Goal: Task Accomplishment & Management: Complete application form

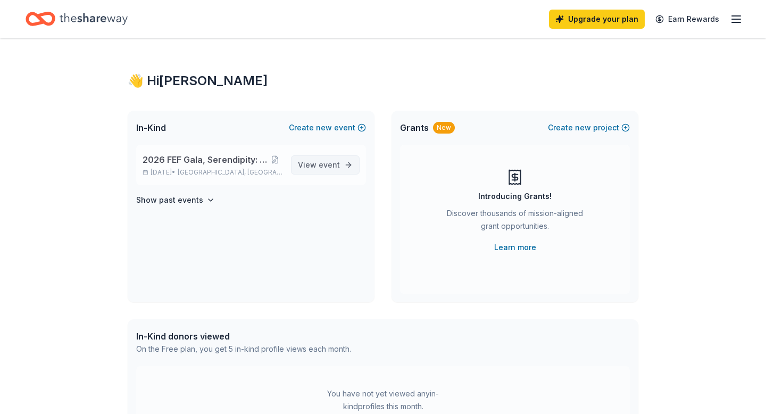
click at [320, 164] on span "event" at bounding box center [329, 164] width 21 height 9
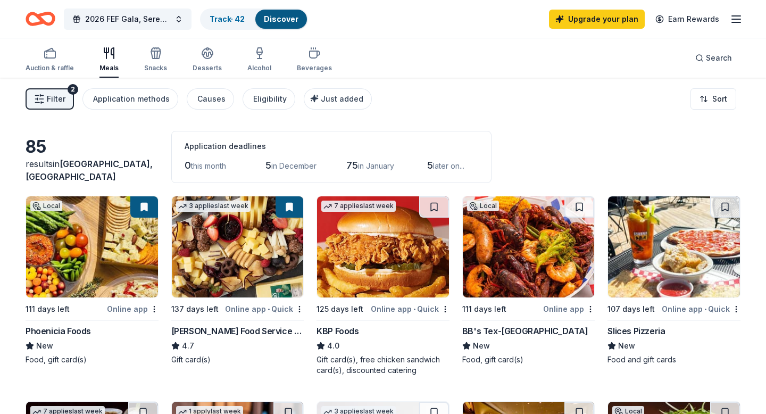
click at [96, 242] on img at bounding box center [92, 246] width 132 height 101
click at [208, 56] on icon "button" at bounding box center [208, 57] width 10 height 4
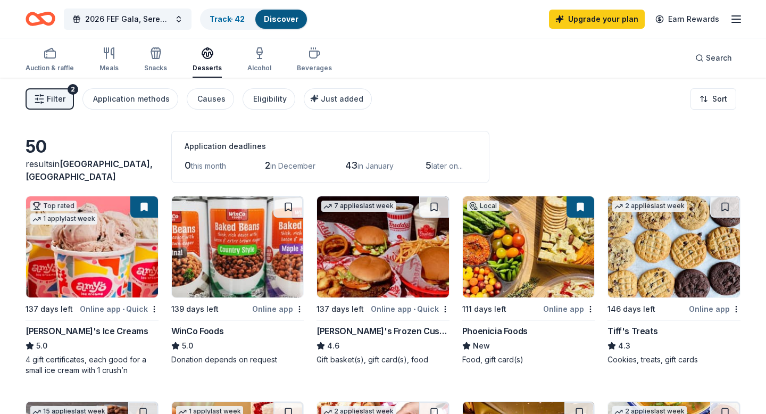
click at [54, 99] on span "Filter" at bounding box center [56, 99] width 19 height 13
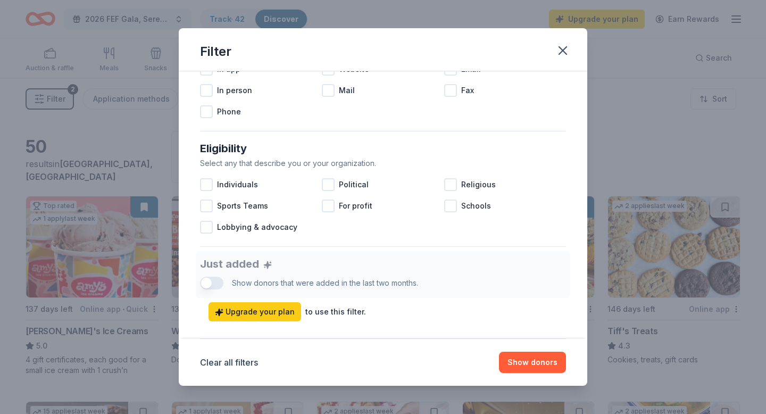
scroll to position [265, 0]
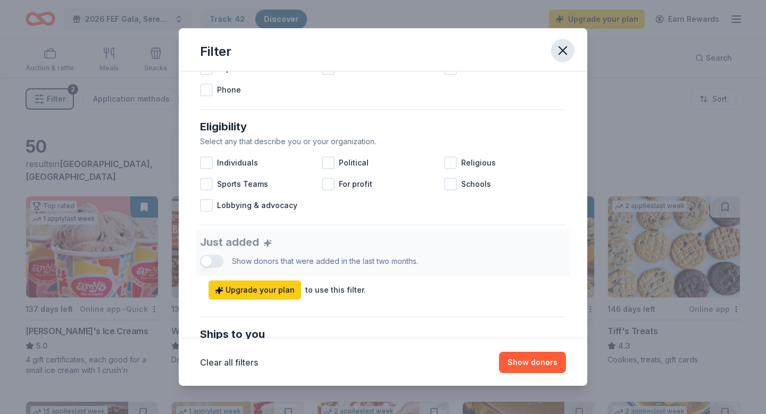
click at [567, 44] on icon "button" at bounding box center [562, 50] width 15 height 15
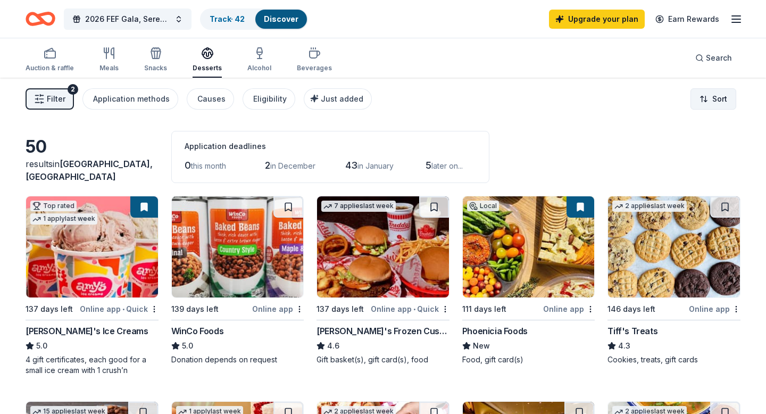
click at [721, 97] on html "2026 FEF Gala, Serendipity: A Sweet Escape Track · 42 Discover Upgrade your pla…" at bounding box center [383, 207] width 766 height 414
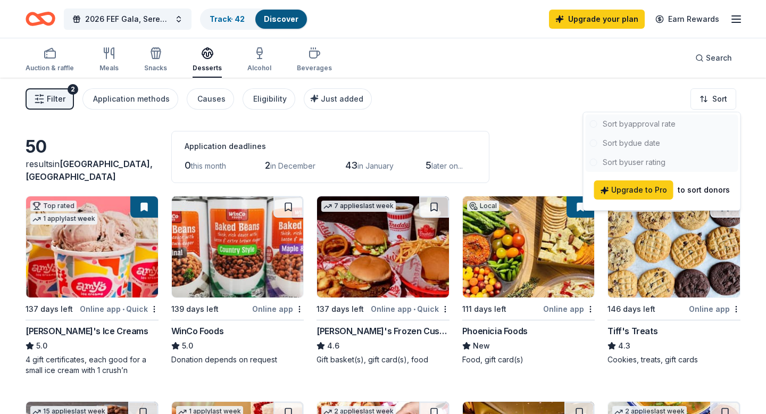
click at [406, 140] on html "2026 FEF Gala, Serendipity: A Sweet Escape Track · 42 Discover Upgrade your pla…" at bounding box center [383, 207] width 766 height 414
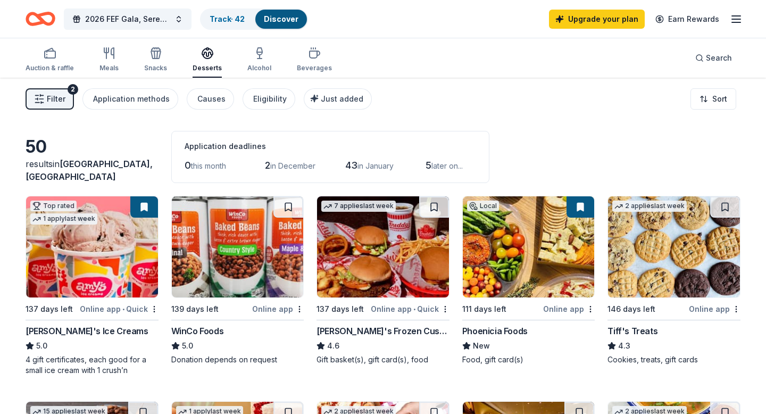
click at [287, 11] on div "Discover" at bounding box center [281, 19] width 52 height 19
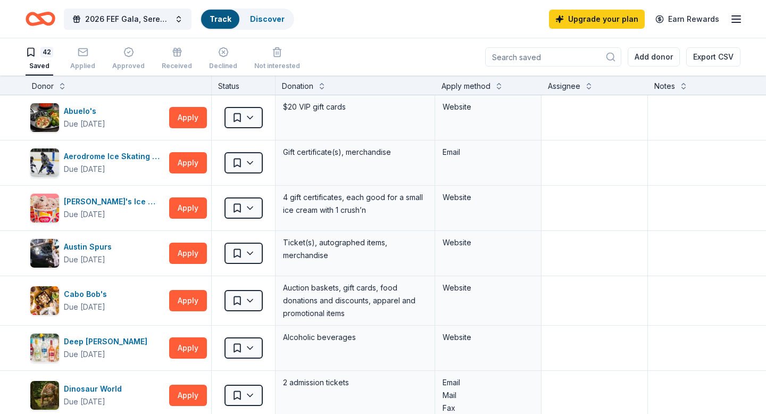
scroll to position [1, 0]
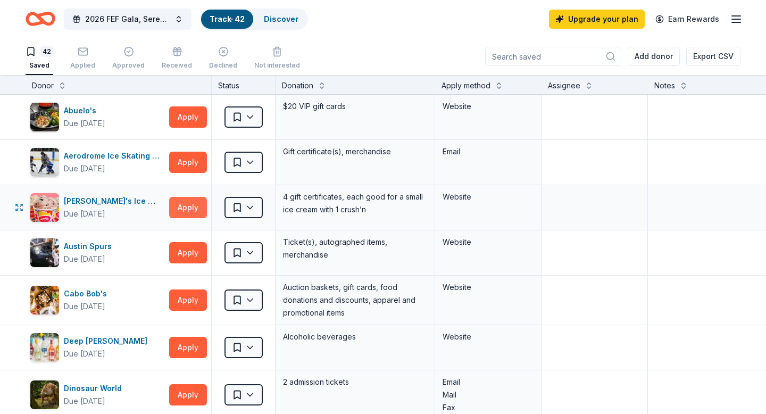
click at [195, 203] on button "Apply" at bounding box center [188, 207] width 38 height 21
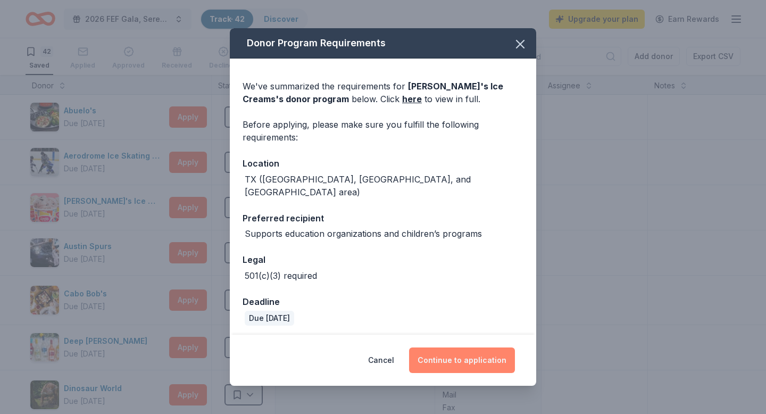
click at [451, 363] on button "Continue to application" at bounding box center [462, 360] width 106 height 26
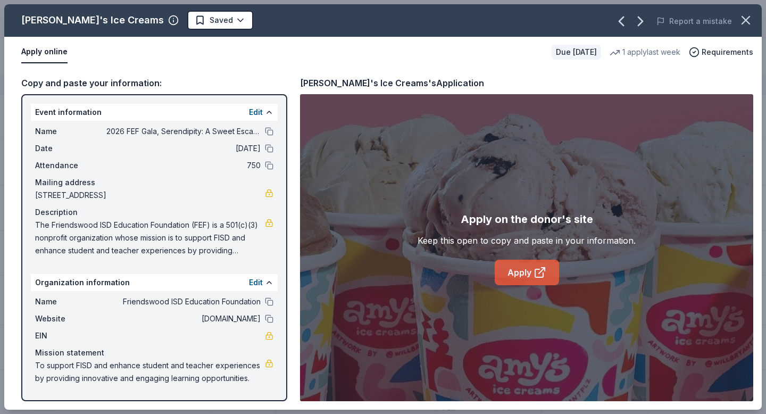
click at [522, 274] on link "Apply" at bounding box center [527, 273] width 64 height 26
click at [522, 272] on link "Apply" at bounding box center [527, 273] width 64 height 26
click at [743, 16] on icon "button" at bounding box center [745, 20] width 15 height 15
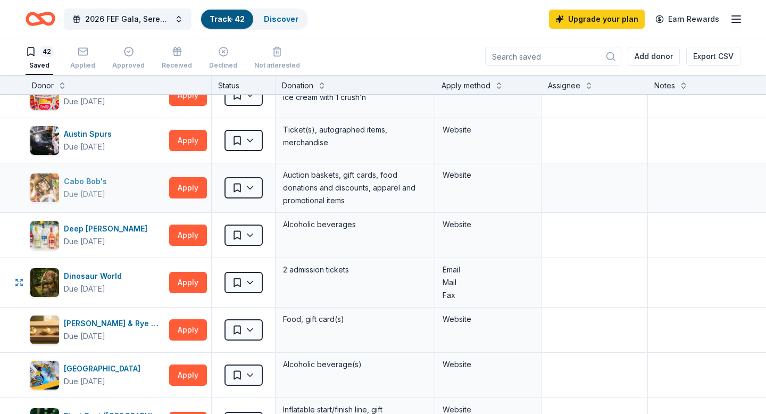
scroll to position [120, 0]
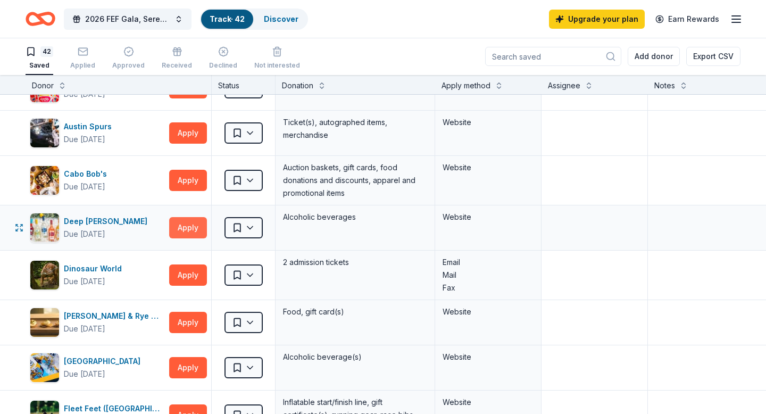
click at [191, 223] on button "Apply" at bounding box center [188, 227] width 38 height 21
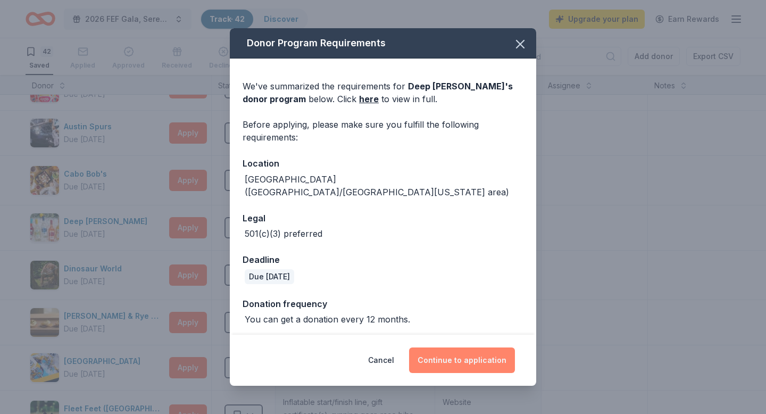
click at [449, 362] on button "Continue to application" at bounding box center [462, 360] width 106 height 26
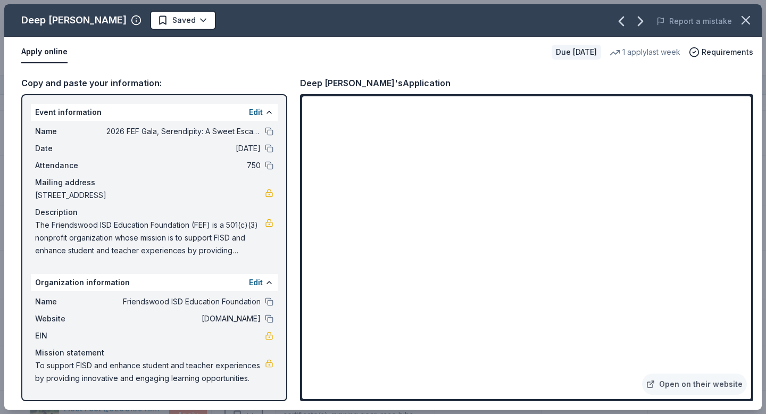
click at [613, 70] on div "Copy and paste your information: Event information Edit Name 2026 FEF Gala, Ser…" at bounding box center [382, 239] width 757 height 342
click at [748, 23] on icon "button" at bounding box center [745, 19] width 7 height 7
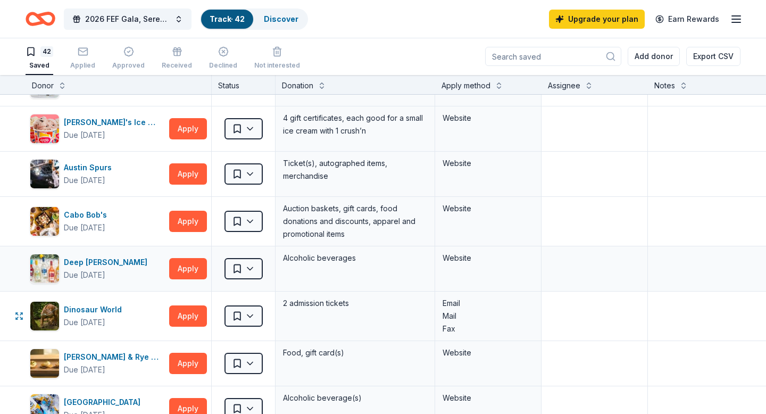
scroll to position [0, 0]
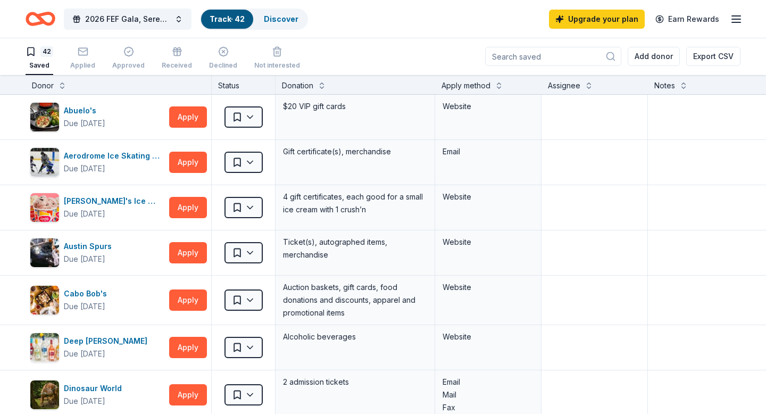
click at [225, 19] on link "Track · 42" at bounding box center [227, 18] width 35 height 9
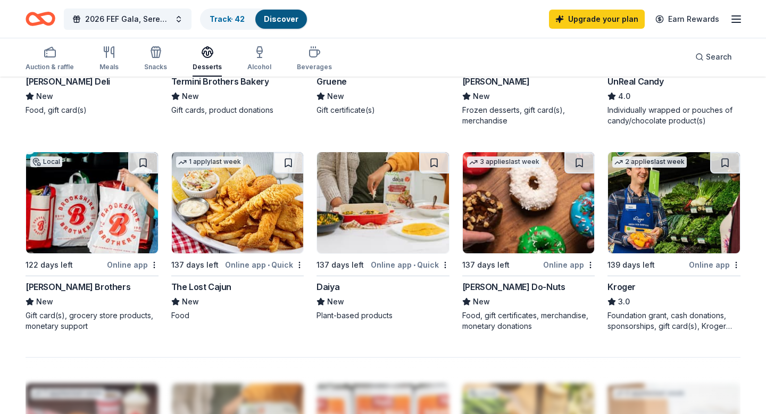
scroll to position [483, 0]
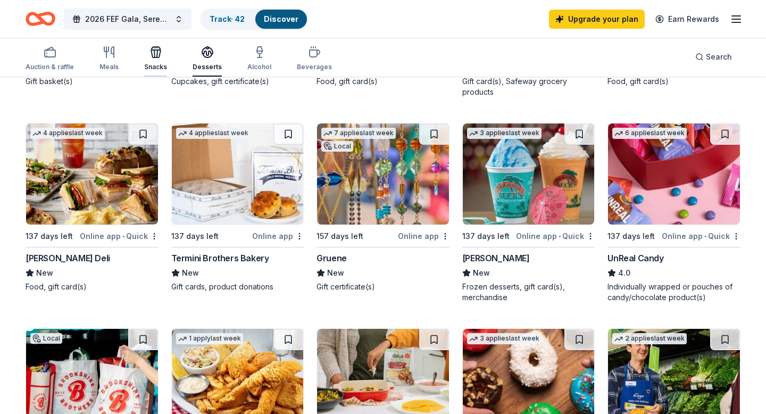
click at [156, 52] on icon "button" at bounding box center [155, 52] width 13 height 13
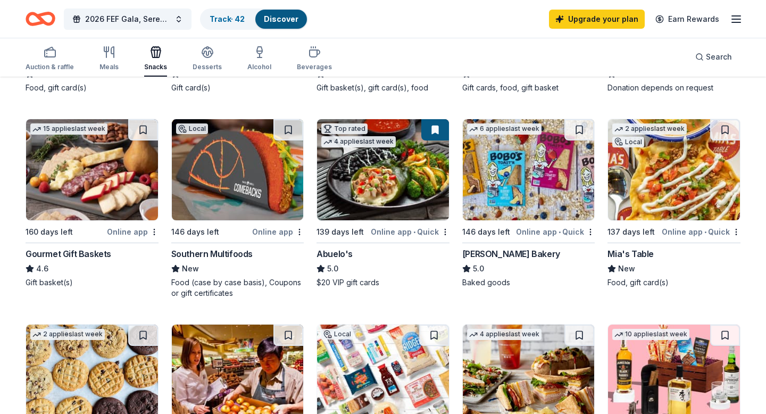
scroll to position [274, 0]
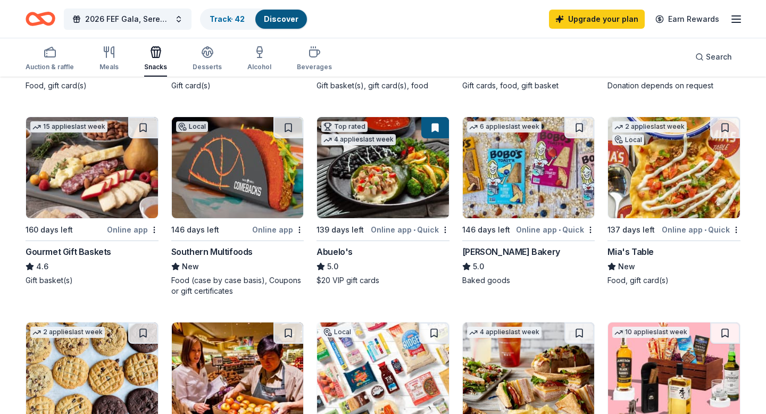
click at [74, 156] on img at bounding box center [92, 167] width 132 height 101
click at [206, 52] on icon "button" at bounding box center [207, 52] width 13 height 13
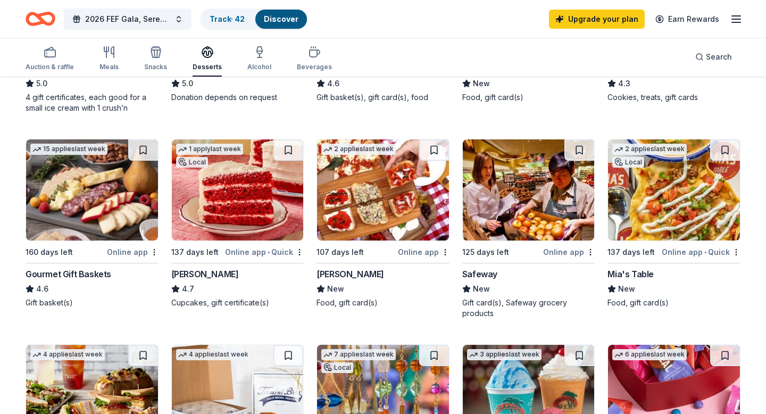
scroll to position [260, 0]
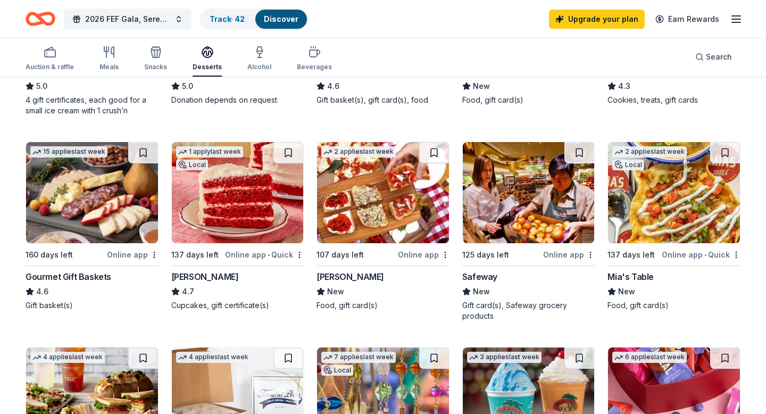
click at [382, 217] on img at bounding box center [383, 192] width 132 height 101
click at [242, 212] on img at bounding box center [238, 192] width 132 height 101
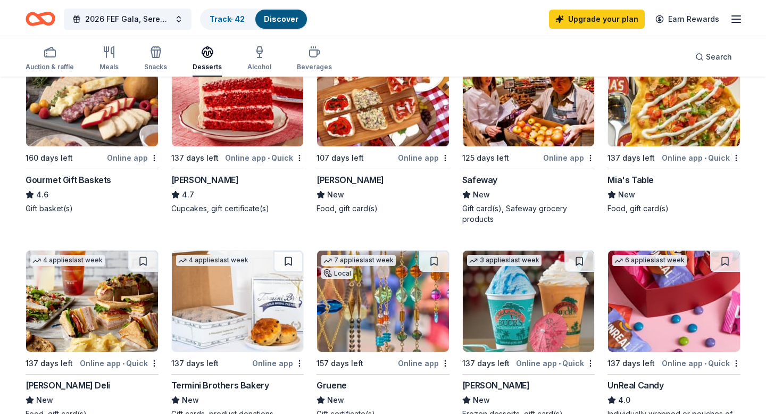
scroll to position [354, 0]
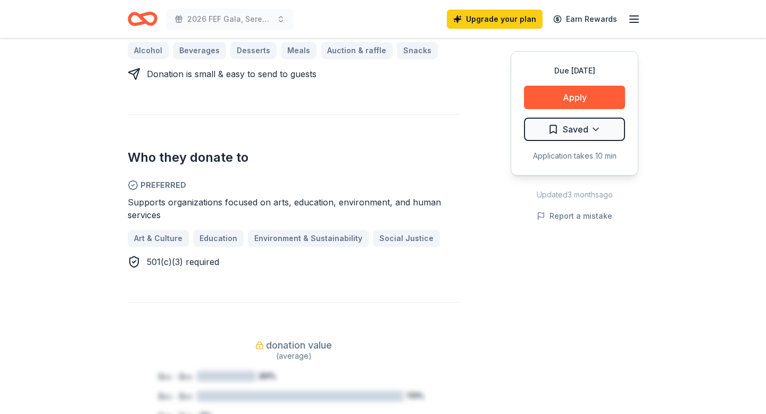
scroll to position [512, 0]
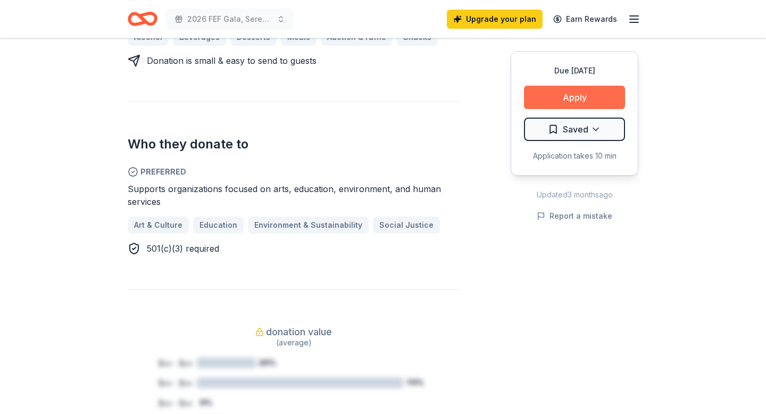
click at [580, 101] on button "Apply" at bounding box center [574, 97] width 101 height 23
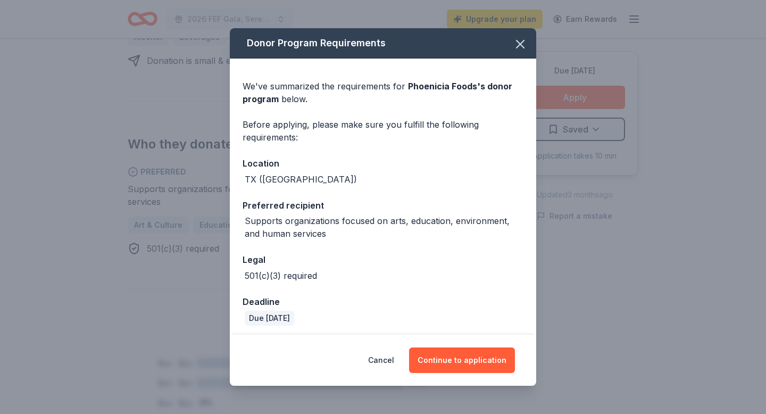
scroll to position [4, 0]
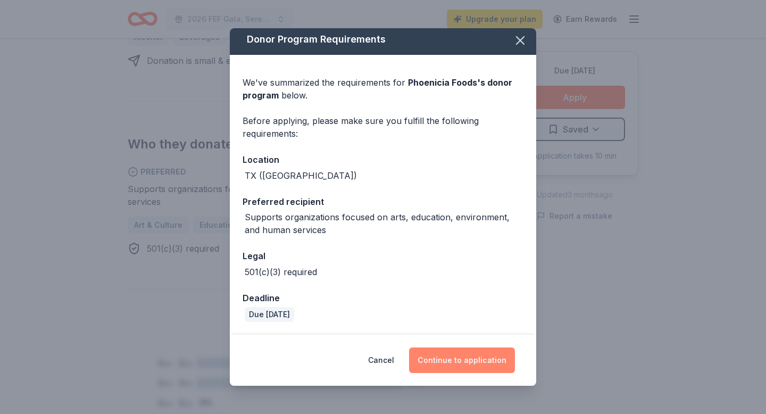
click at [461, 358] on button "Continue to application" at bounding box center [462, 360] width 106 height 26
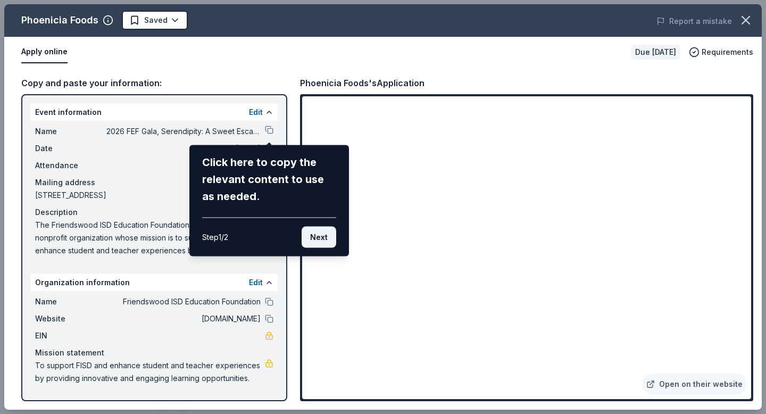
click at [320, 236] on button "Next" at bounding box center [319, 237] width 35 height 21
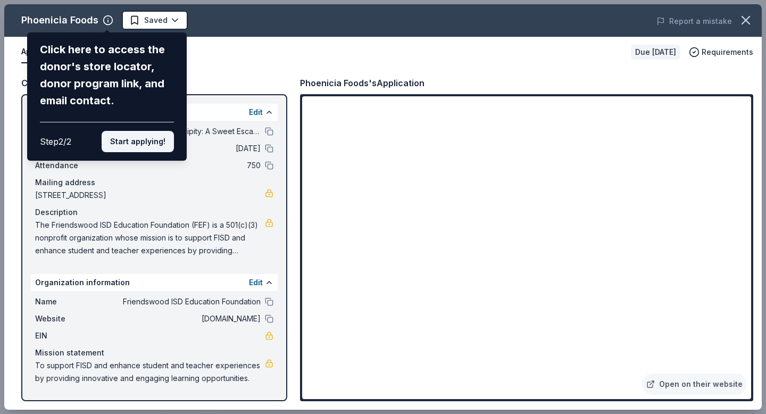
click at [129, 143] on button "Start applying!" at bounding box center [138, 141] width 72 height 21
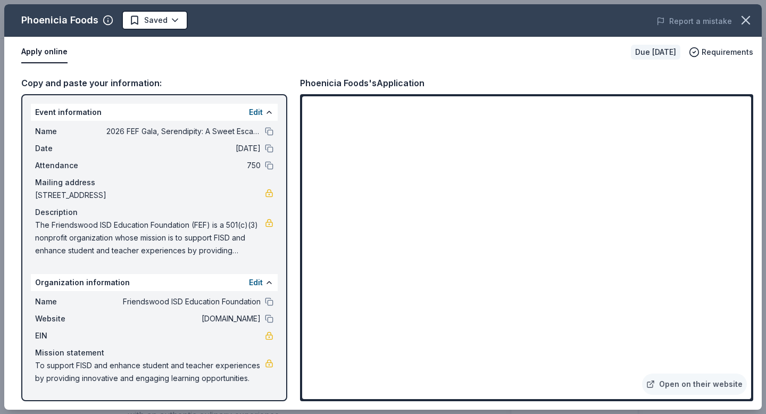
scroll to position [512, 0]
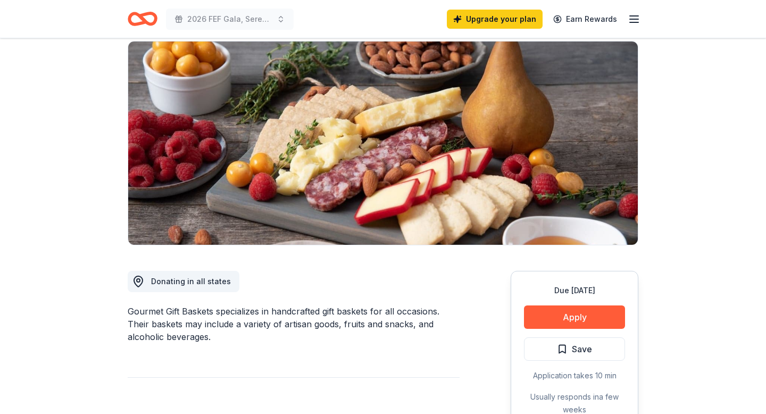
scroll to position [82, 0]
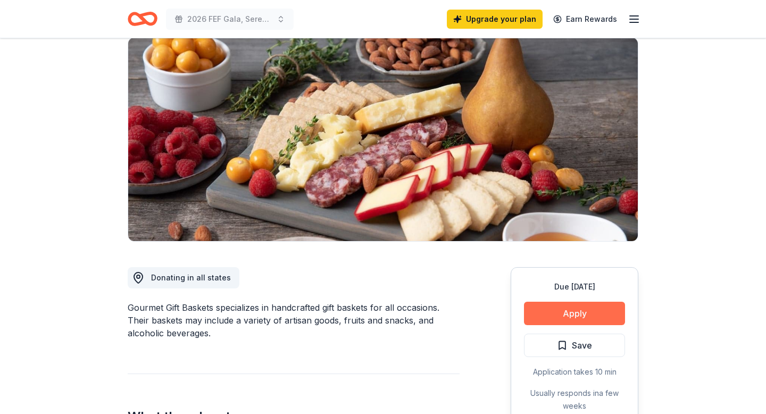
click at [581, 309] on button "Apply" at bounding box center [574, 313] width 101 height 23
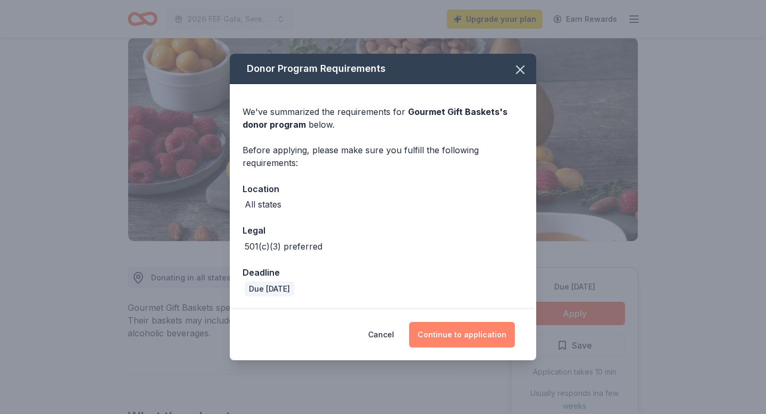
click at [447, 336] on button "Continue to application" at bounding box center [462, 335] width 106 height 26
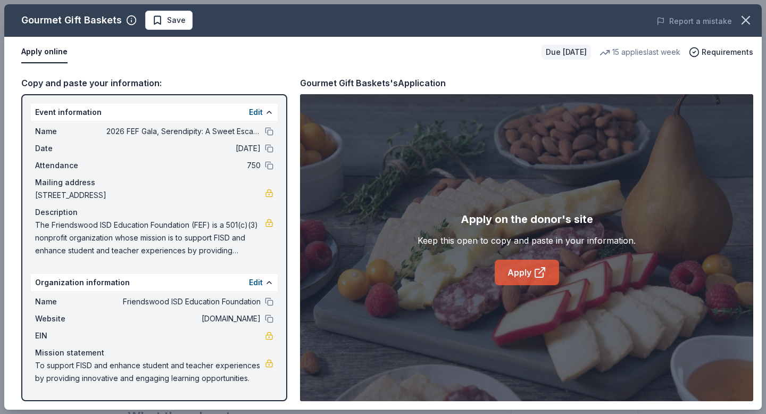
click at [514, 269] on link "Apply" at bounding box center [527, 273] width 64 height 26
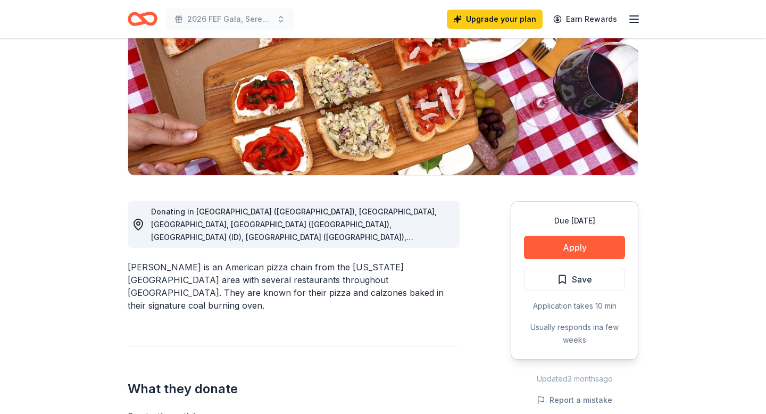
scroll to position [147, 0]
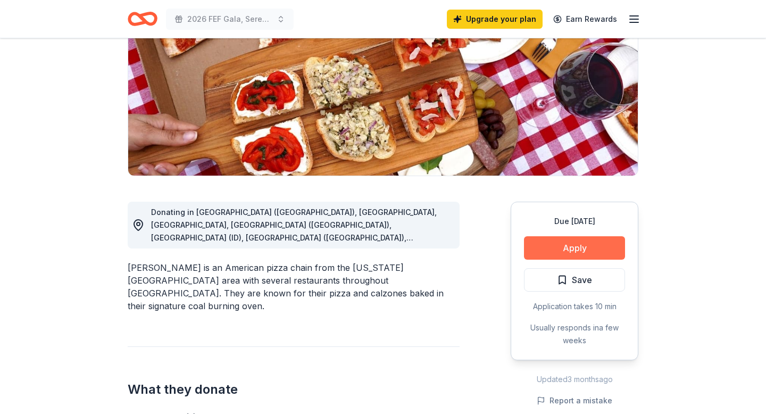
click at [571, 257] on button "Apply" at bounding box center [574, 247] width 101 height 23
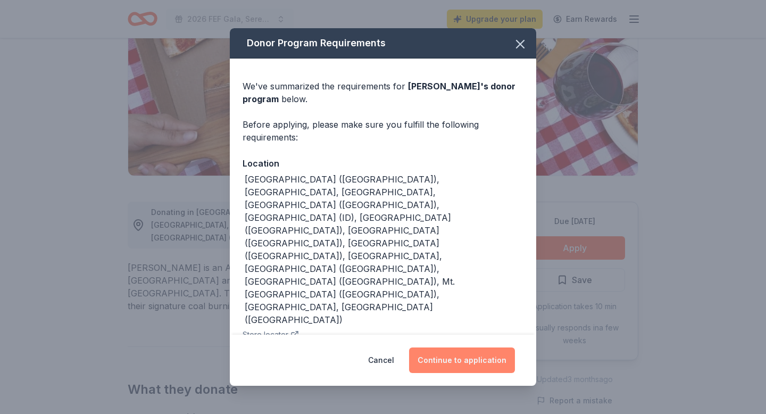
click at [474, 359] on button "Continue to application" at bounding box center [462, 360] width 106 height 26
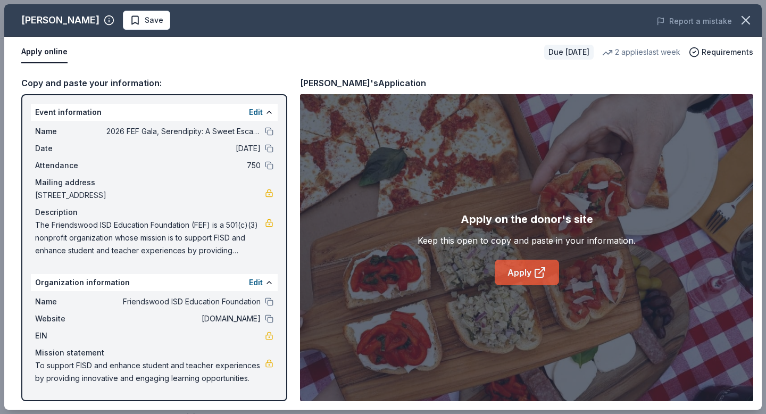
click at [516, 273] on link "Apply" at bounding box center [527, 273] width 64 height 26
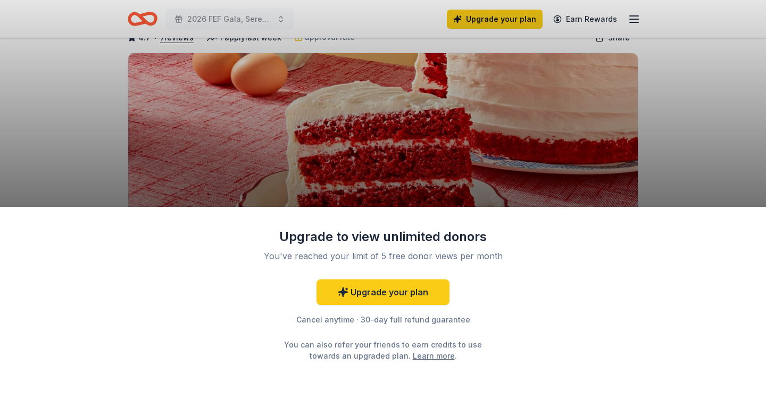
scroll to position [74, 0]
